Goal: Find specific page/section: Find specific page/section

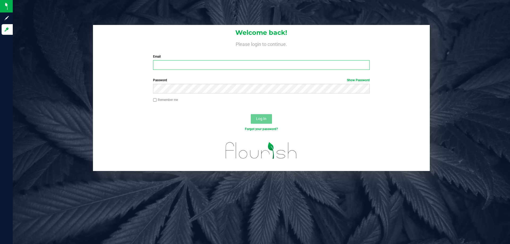
click at [176, 64] on input "Email" at bounding box center [261, 65] width 217 height 10
type input "[EMAIL_ADDRESS][DOMAIN_NAME]"
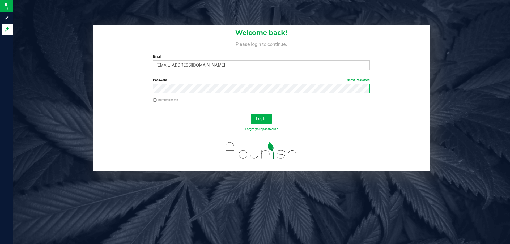
click at [251, 114] on button "Log In" at bounding box center [261, 119] width 21 height 10
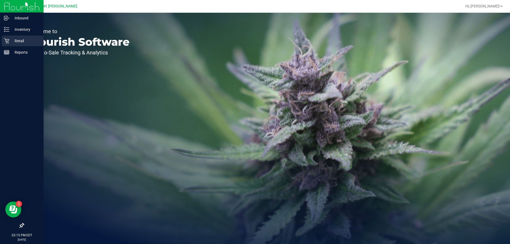
click at [3, 39] on div "Retail" at bounding box center [23, 41] width 42 height 11
